Goal: Transaction & Acquisition: Book appointment/travel/reservation

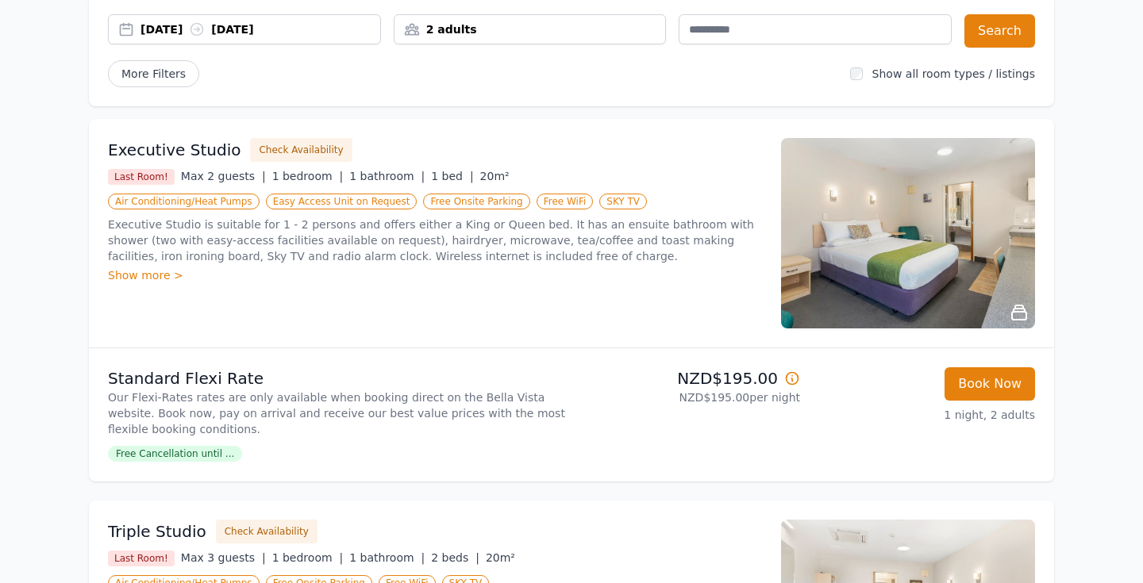
scroll to position [25, 0]
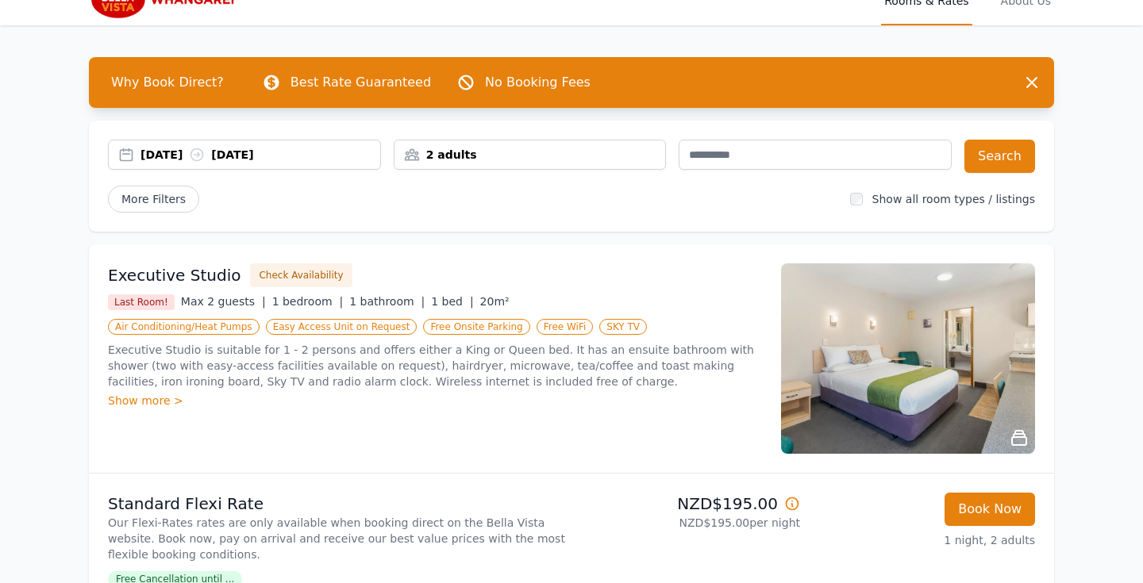
click at [479, 156] on div "2 adults" at bounding box center [529, 155] width 271 height 16
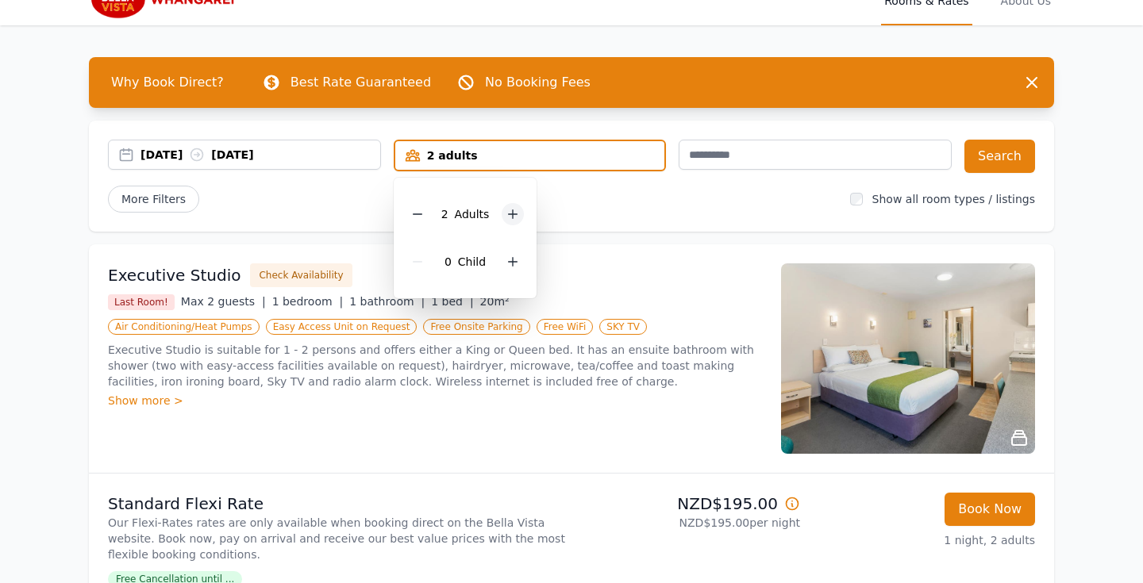
click at [513, 212] on icon at bounding box center [513, 214] width 9 height 9
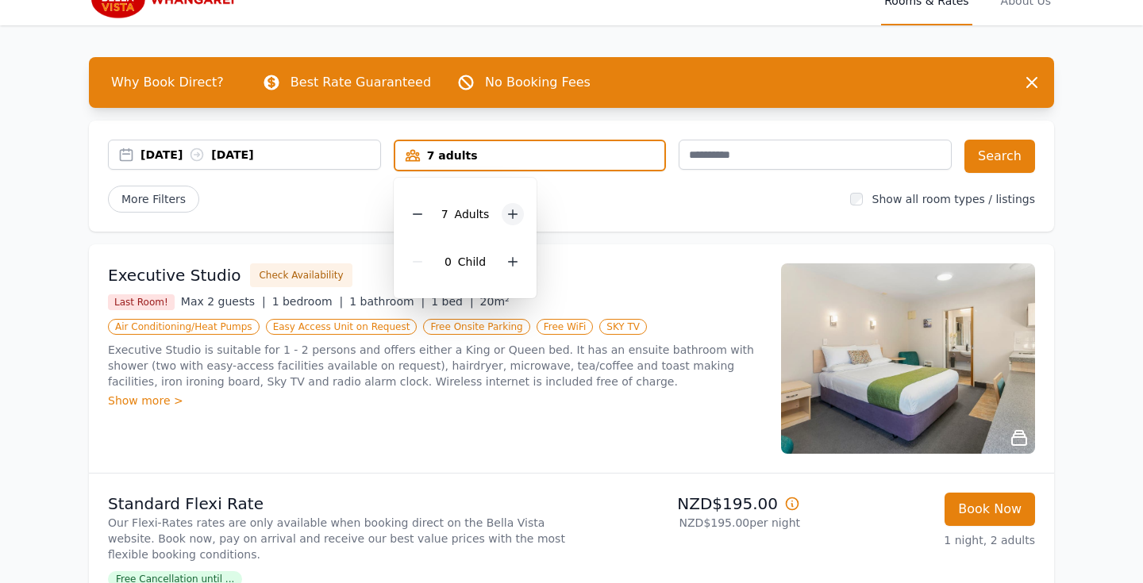
click at [513, 212] on icon at bounding box center [512, 214] width 13 height 13
click at [513, 212] on icon at bounding box center [513, 214] width 9 height 9
click at [621, 216] on div "[DATE] [DATE] 9 adults 9 Adult s 0 Child Search More Filters Show all room type…" at bounding box center [571, 176] width 965 height 111
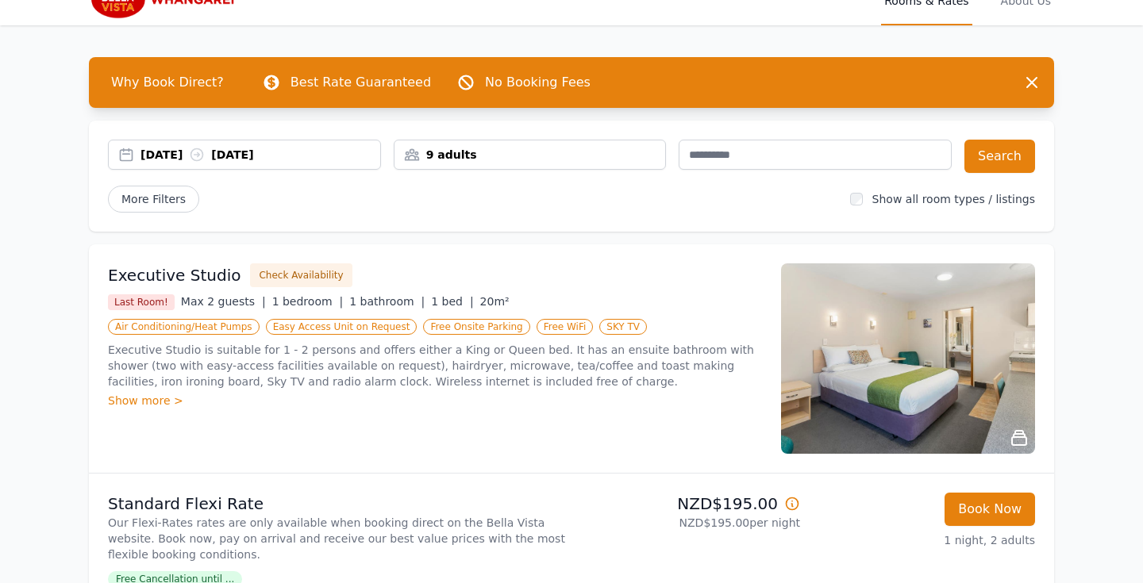
click at [200, 156] on div "[DATE] [DATE]" at bounding box center [260, 155] width 240 height 16
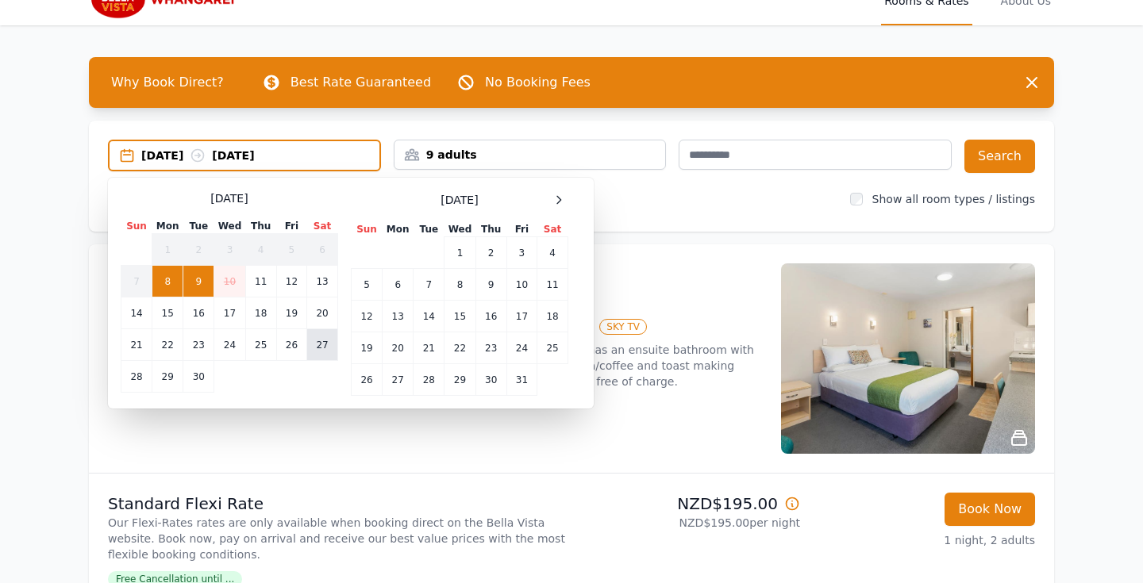
click at [321, 350] on td "27" at bounding box center [322, 345] width 31 height 32
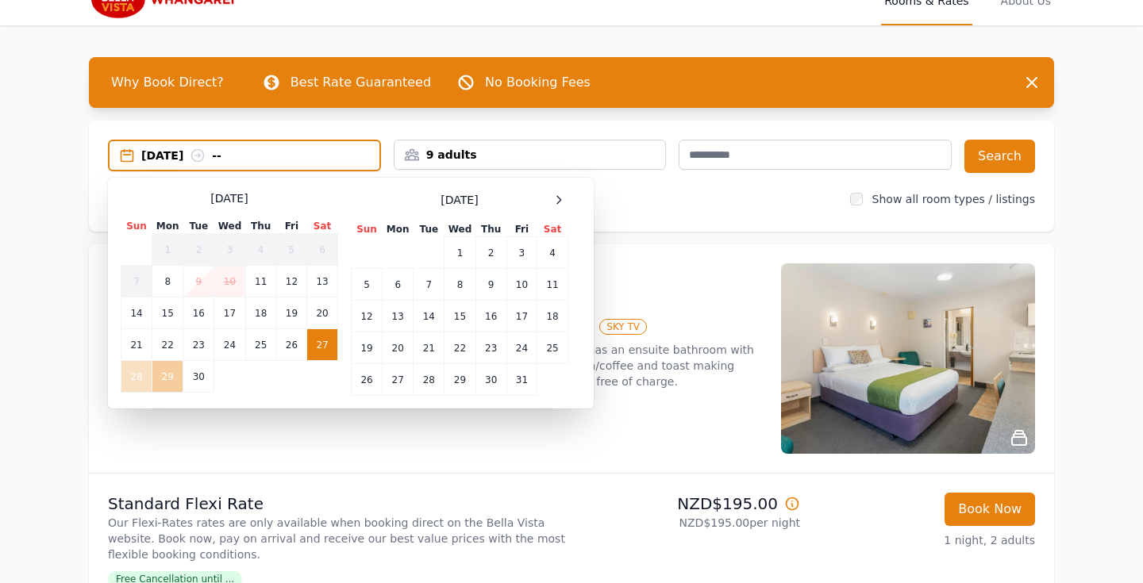
click at [174, 377] on td "29" at bounding box center [167, 377] width 31 height 32
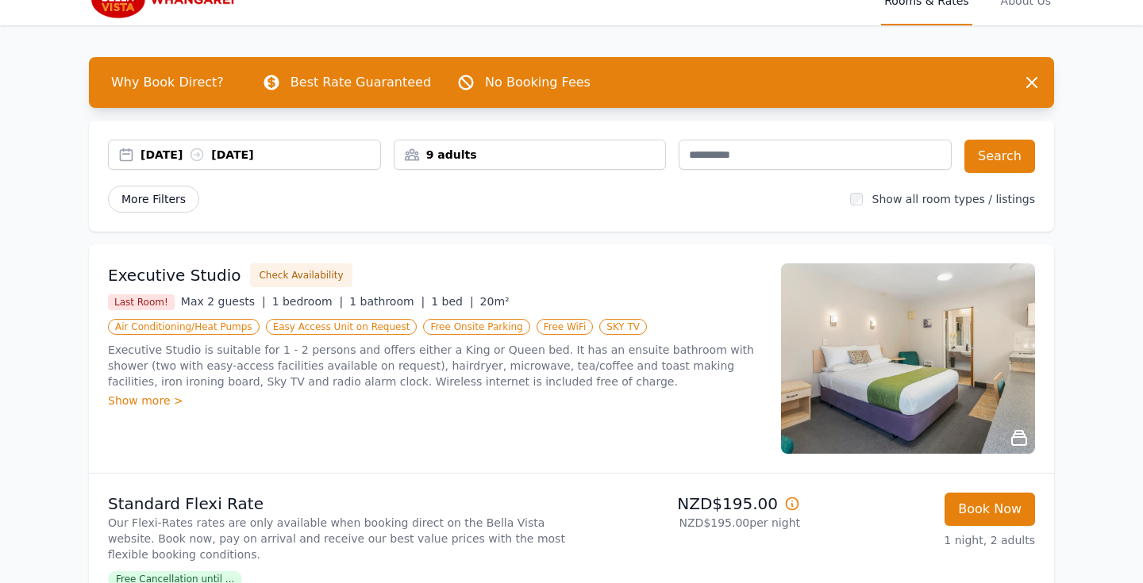
click at [142, 199] on span "More Filters" at bounding box center [153, 199] width 91 height 27
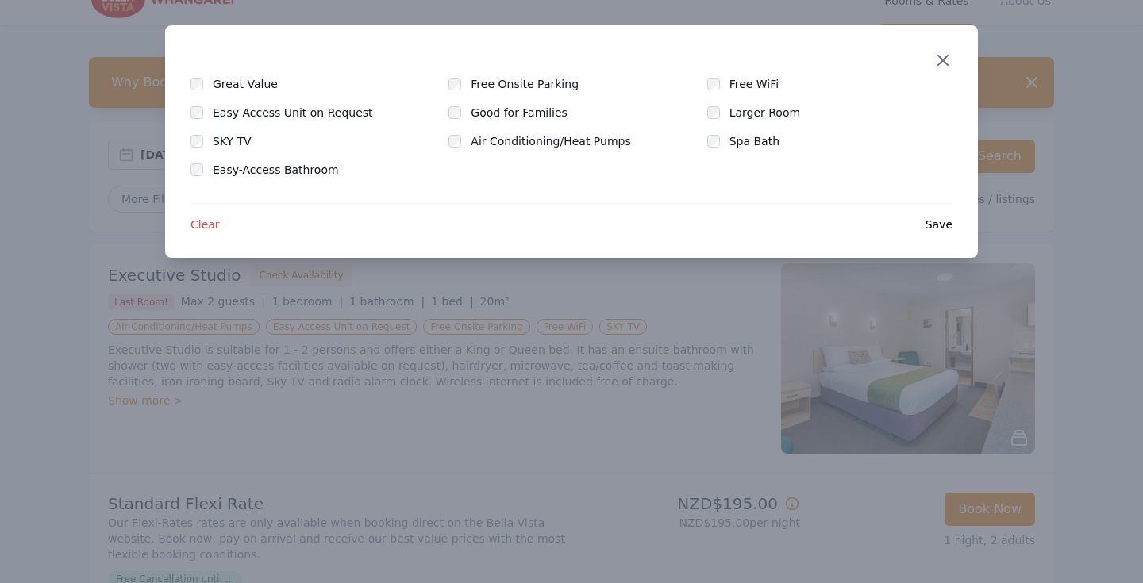
click at [945, 58] on icon "button" at bounding box center [943, 61] width 10 height 10
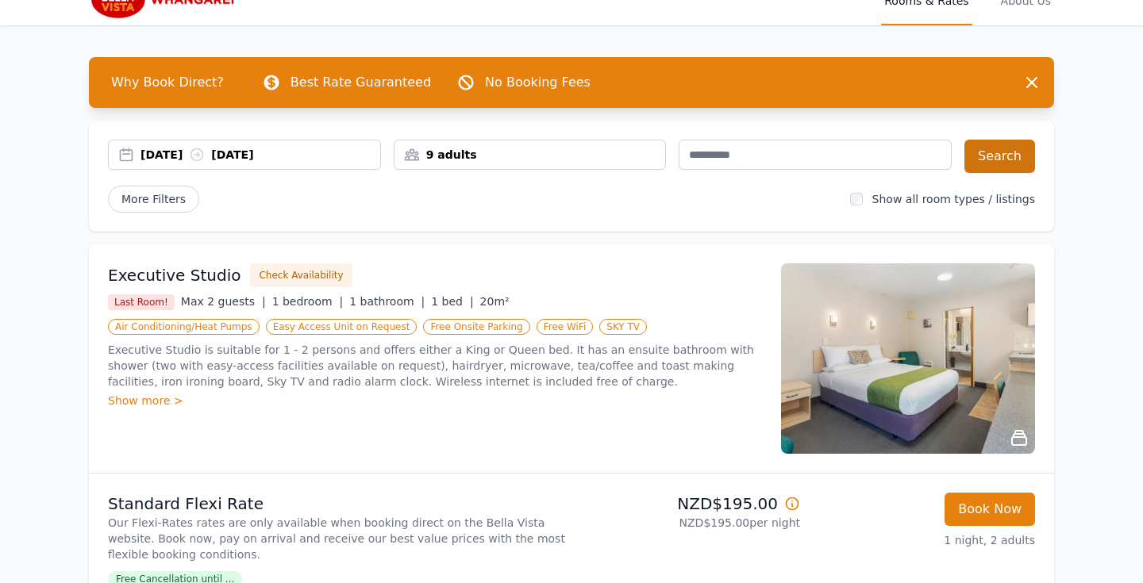
click at [991, 157] on button "Search" at bounding box center [999, 156] width 71 height 33
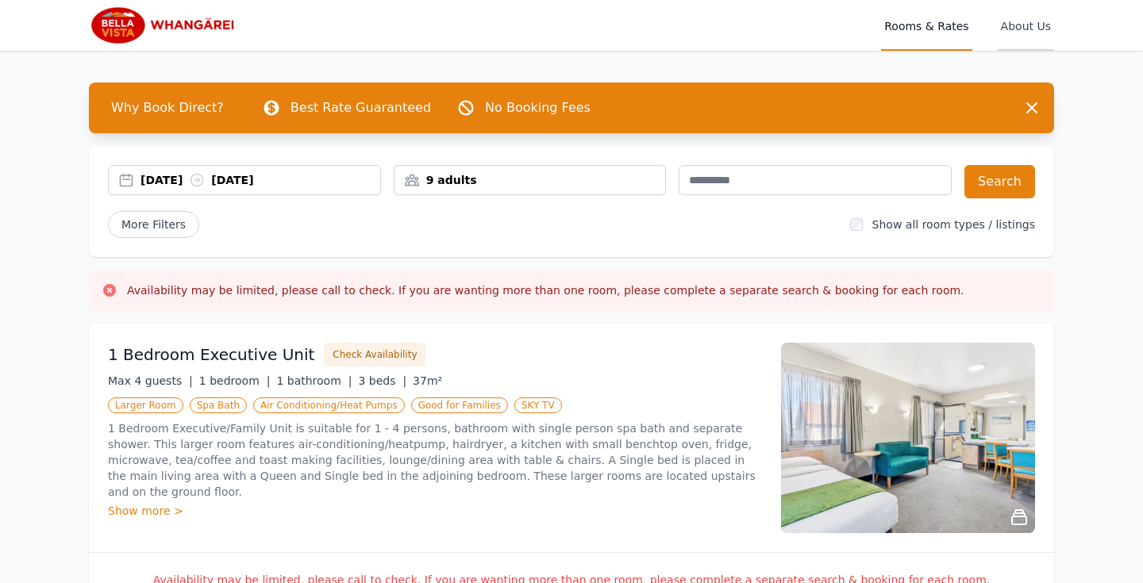
click at [1018, 24] on span "About Us" at bounding box center [1026, 25] width 56 height 51
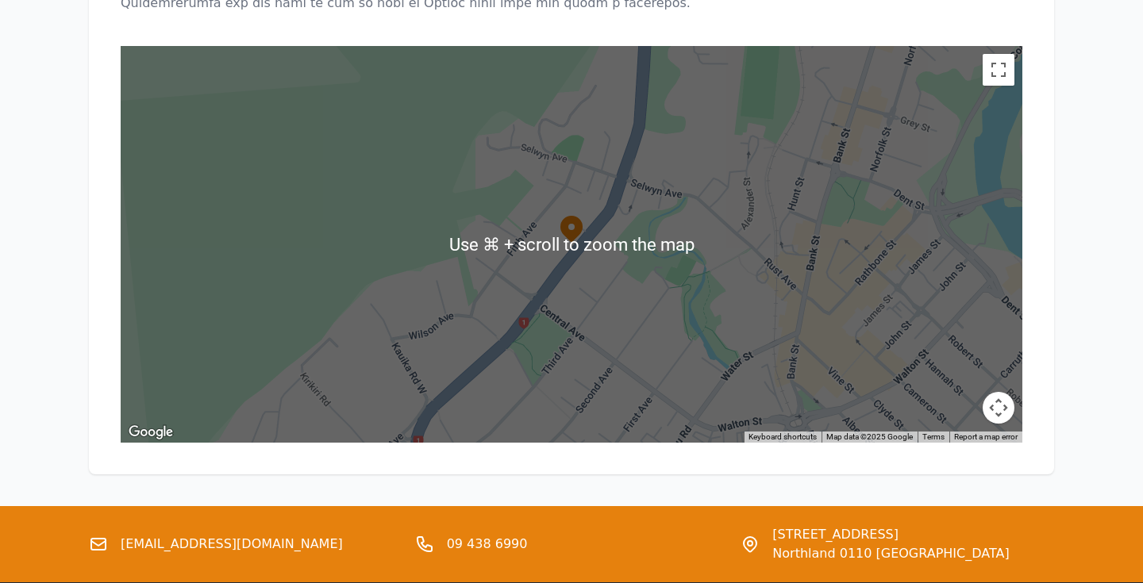
scroll to position [1810, 0]
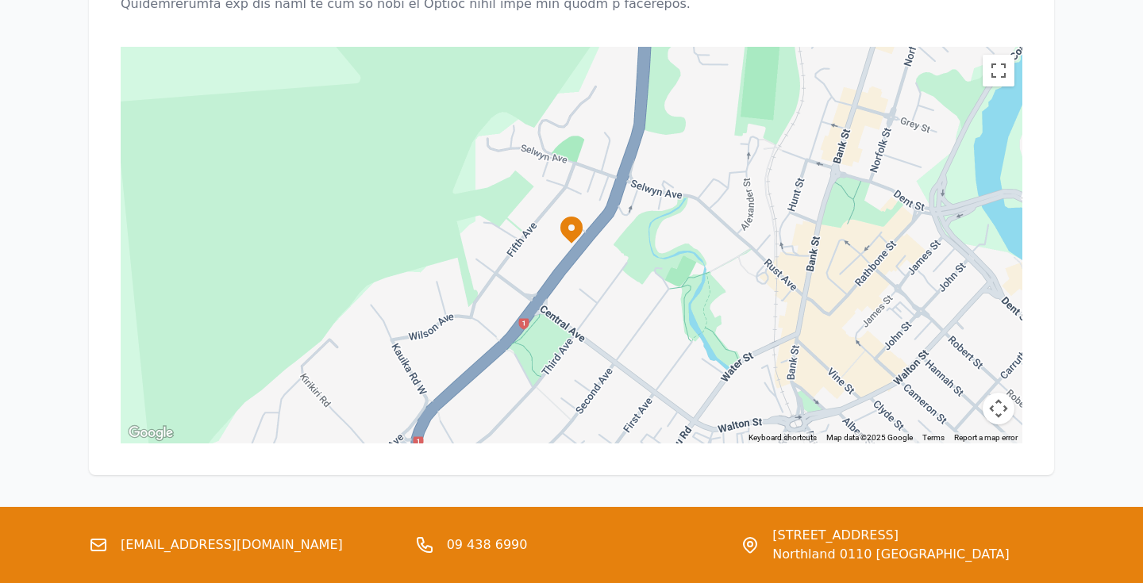
click at [285, 526] on div "[EMAIL_ADDRESS][DOMAIN_NAME]" at bounding box center [246, 545] width 314 height 38
drag, startPoint x: 283, startPoint y: 433, endPoint x: 124, endPoint y: 429, distance: 158.8
click at [124, 526] on div "[EMAIL_ADDRESS][DOMAIN_NAME]" at bounding box center [246, 545] width 314 height 38
copy link "[EMAIL_ADDRESS][DOMAIN_NAME]"
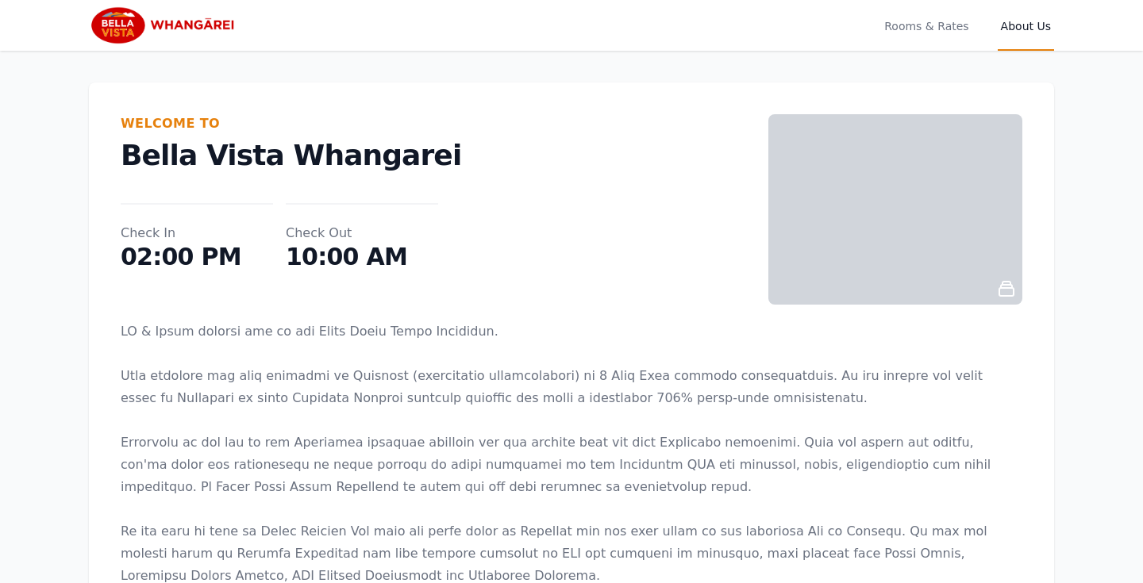
scroll to position [0, 0]
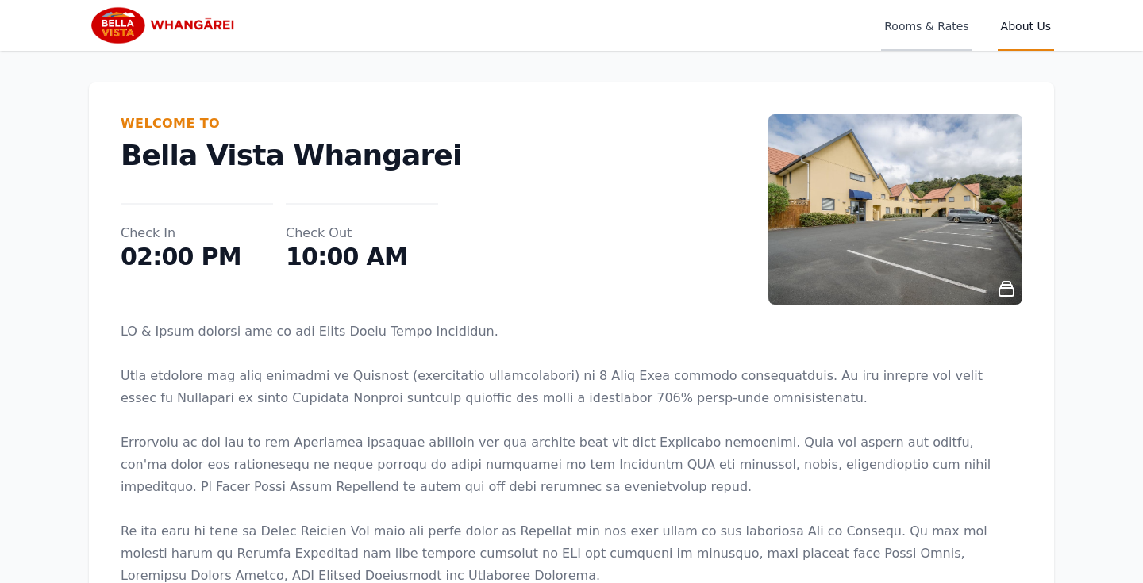
click at [947, 30] on span "Rooms & Rates" at bounding box center [926, 25] width 90 height 51
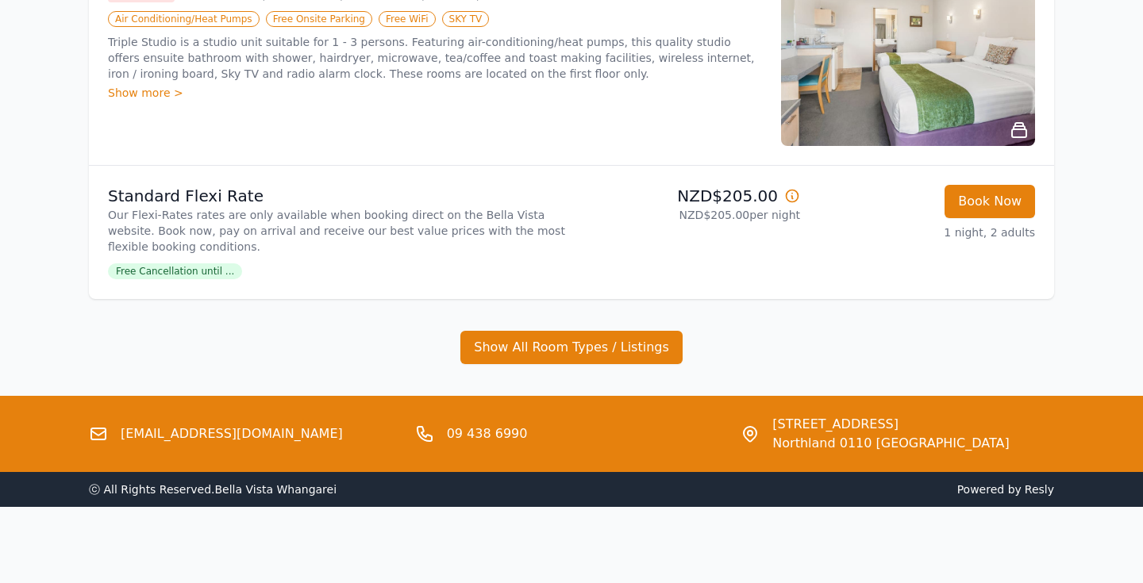
scroll to position [715, 0]
click at [618, 343] on button "Show All Room Types / Listings" at bounding box center [571, 347] width 222 height 33
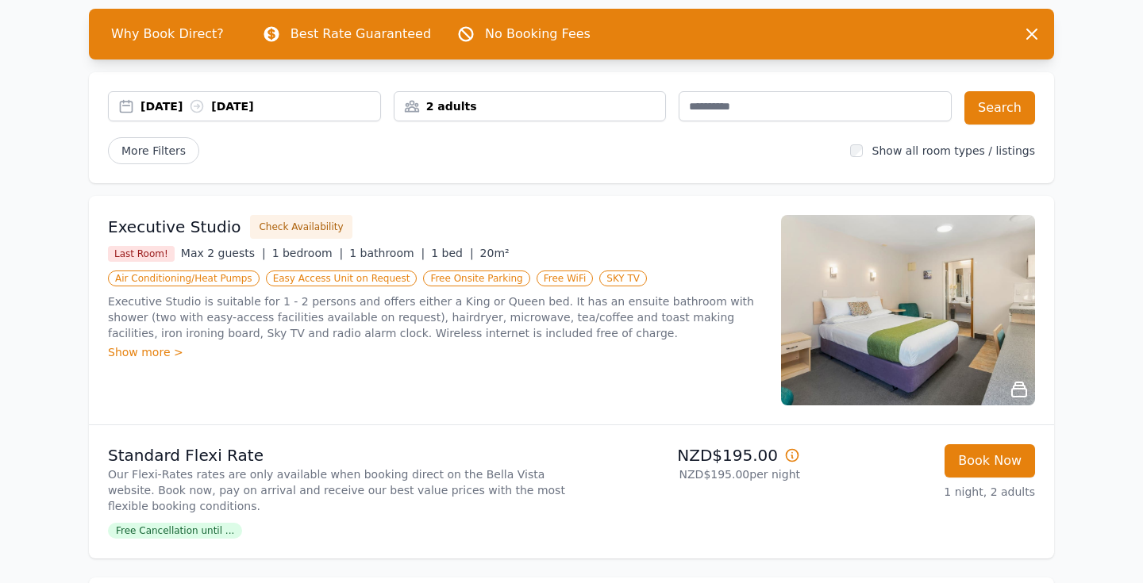
scroll to position [79, 0]
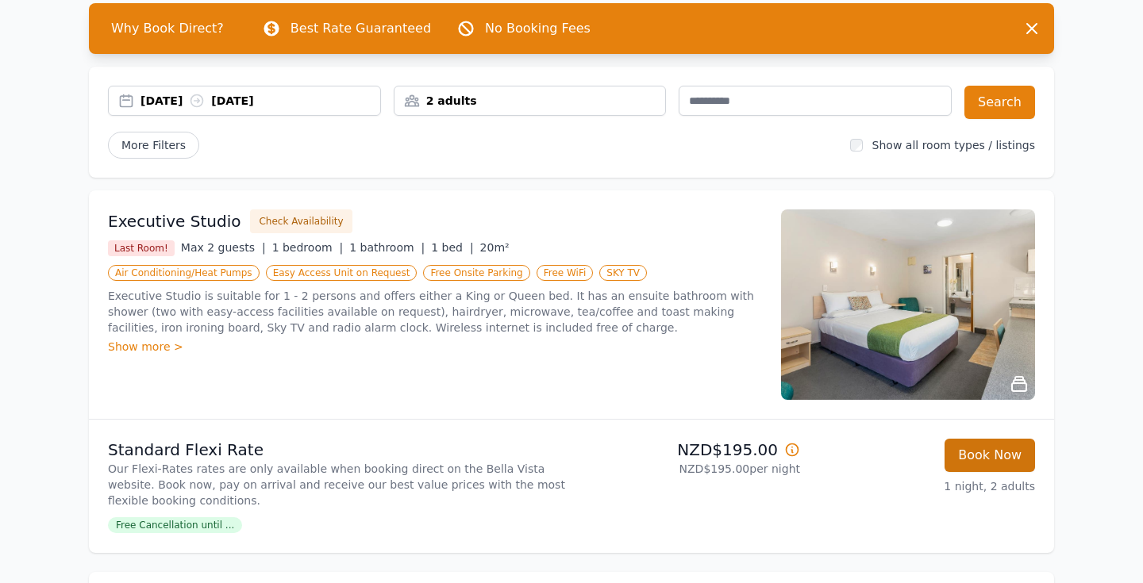
click at [1015, 455] on button "Book Now" at bounding box center [990, 455] width 90 height 33
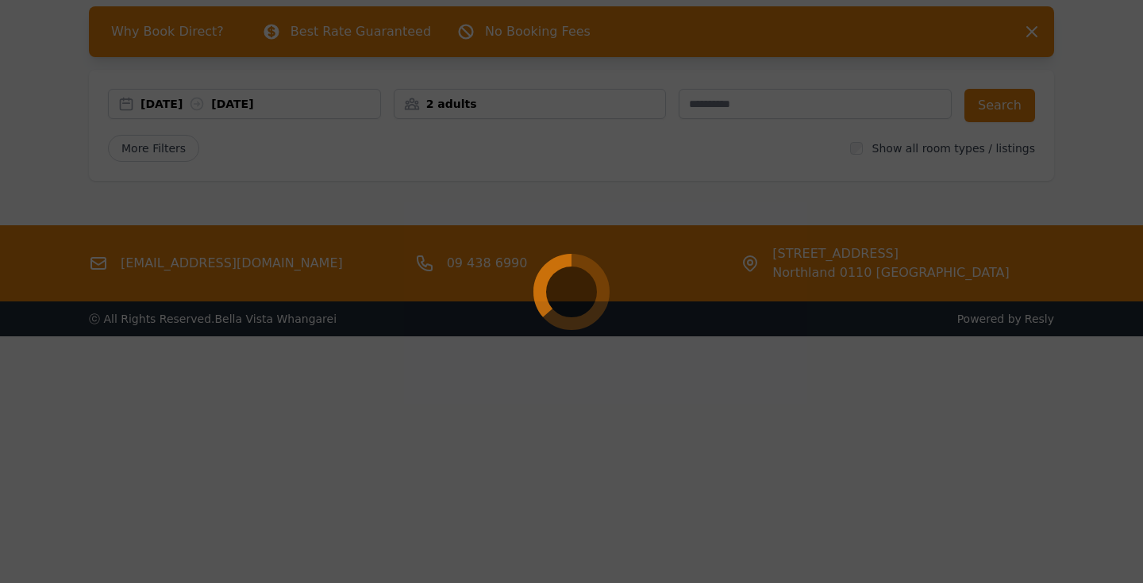
scroll to position [76, 0]
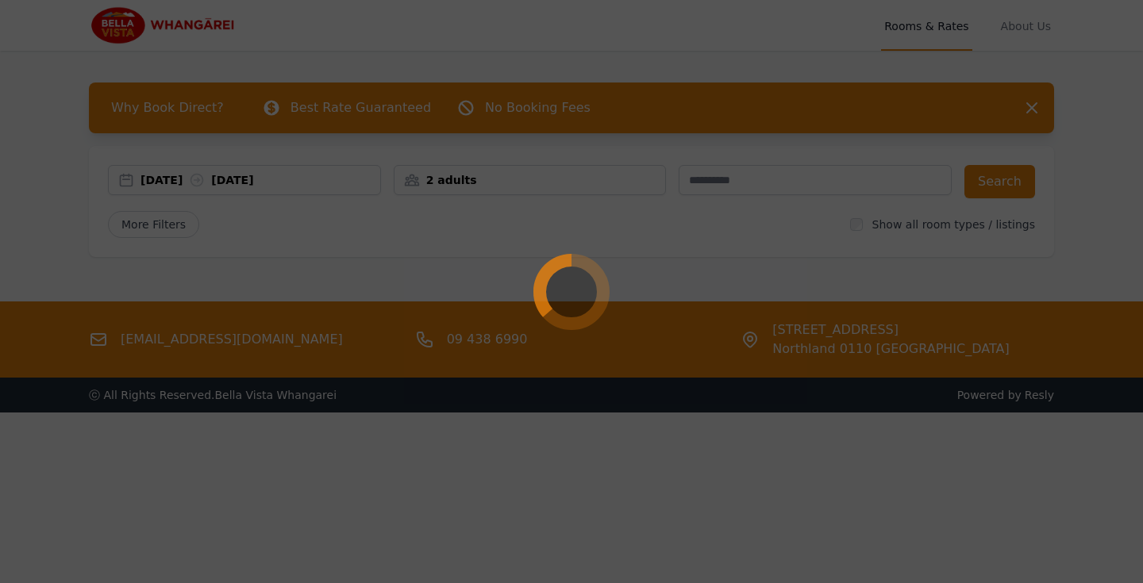
select select "**"
